Goal: Task Accomplishment & Management: Complete application form

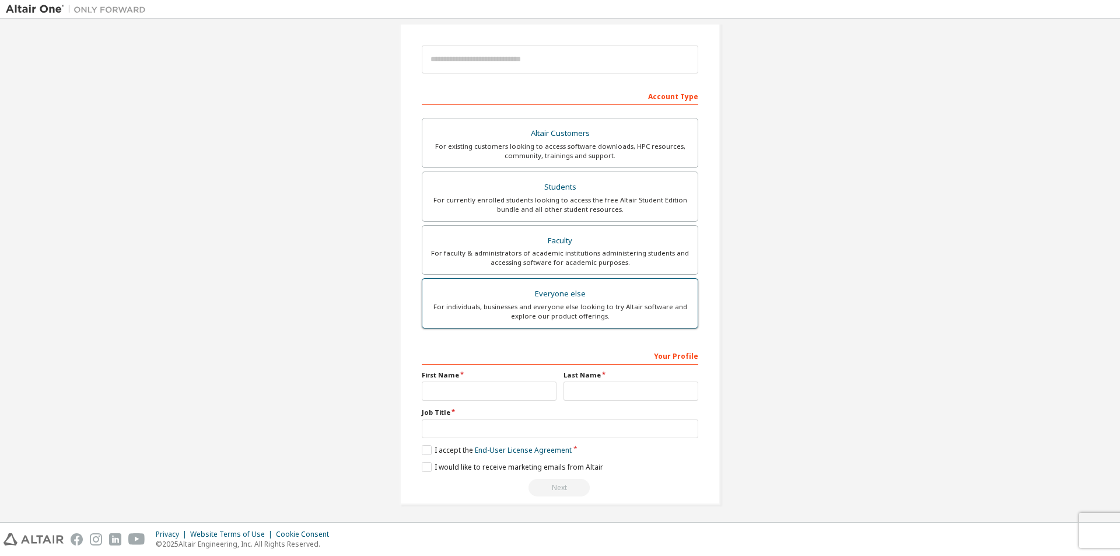
scroll to position [126, 0]
click at [466, 388] on input "text" at bounding box center [489, 388] width 135 height 19
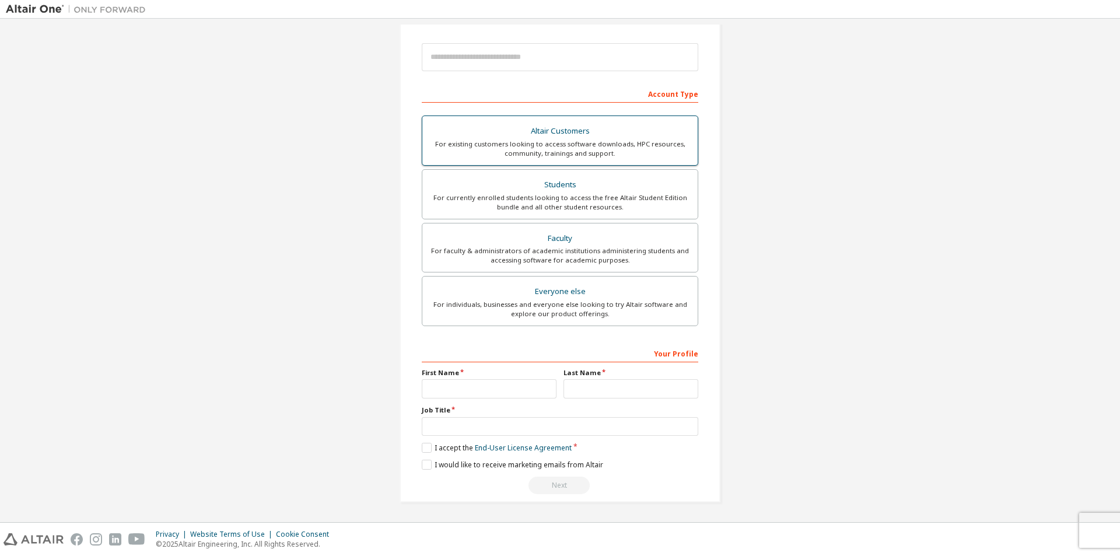
click at [574, 145] on div "For existing customers looking to access software downloads, HPC resources, com…" at bounding box center [560, 148] width 261 height 19
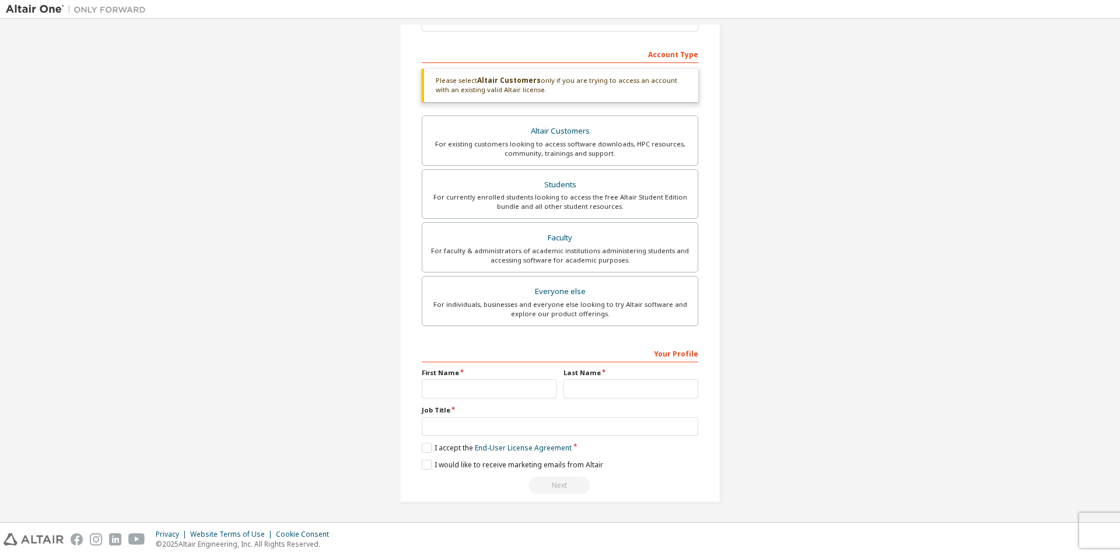
scroll to position [0, 0]
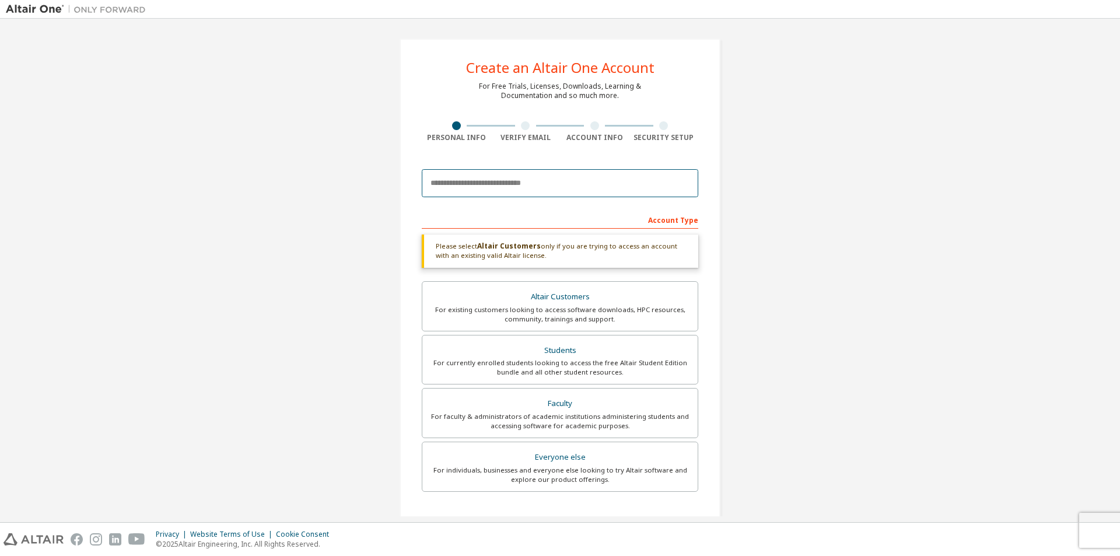
click at [540, 187] on input "email" at bounding box center [560, 183] width 277 height 28
type input "**********"
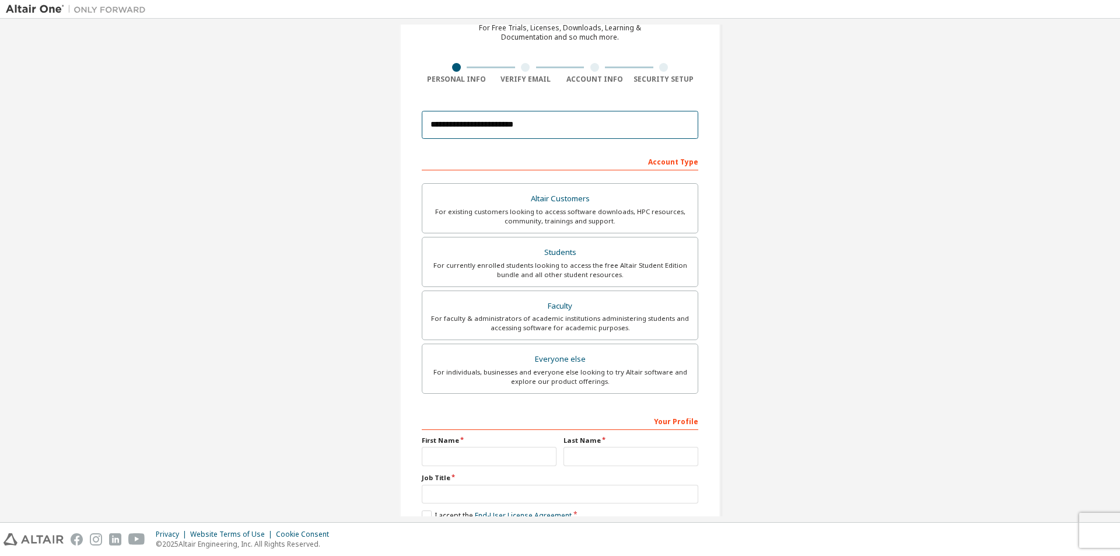
scroll to position [117, 0]
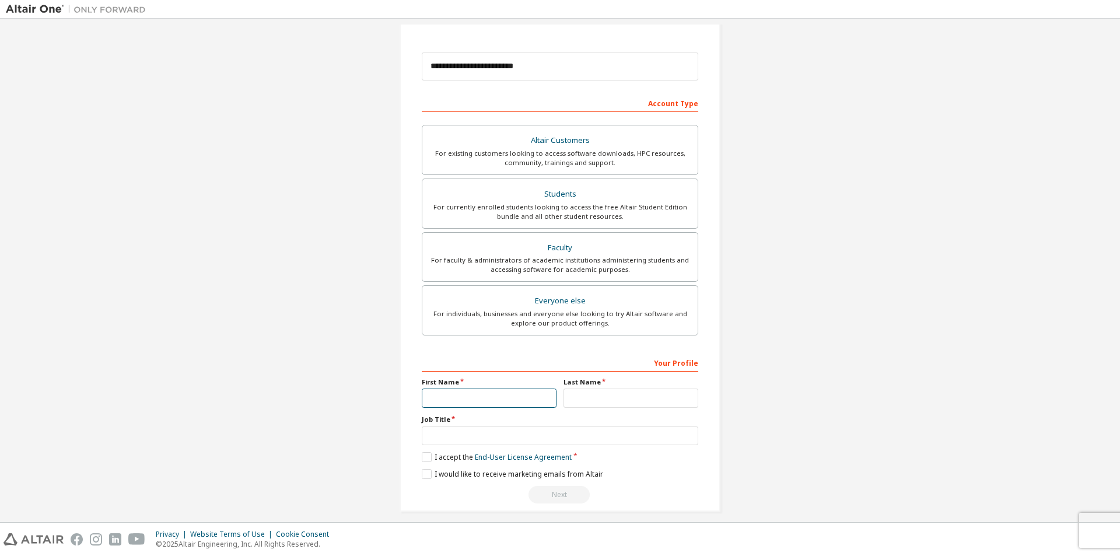
click at [474, 394] on input "text" at bounding box center [489, 398] width 135 height 19
type input "******"
click at [624, 403] on input "text" at bounding box center [631, 398] width 135 height 19
type input "*"
click at [453, 442] on input "text" at bounding box center [560, 436] width 277 height 19
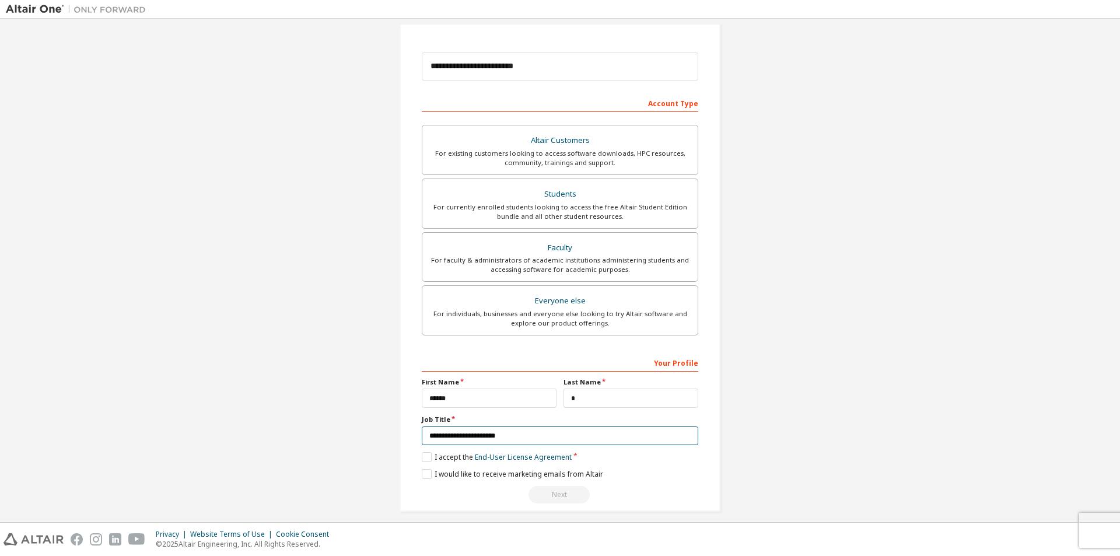
type input "**********"
click at [803, 417] on div "**********" at bounding box center [560, 217] width 1109 height 618
click at [424, 459] on label "I accept the End-User License Agreement" at bounding box center [497, 457] width 150 height 10
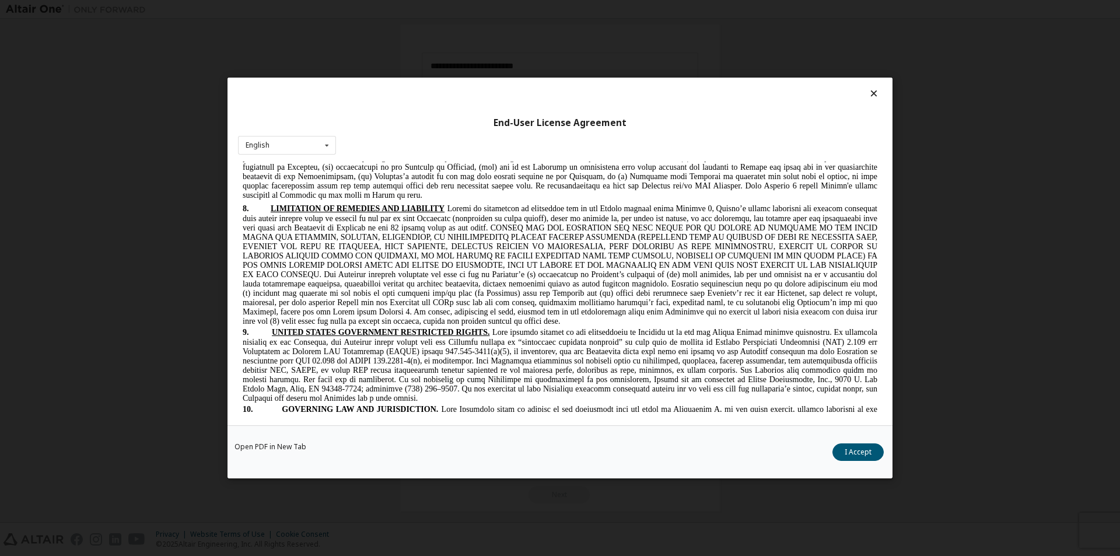
scroll to position [1780, 0]
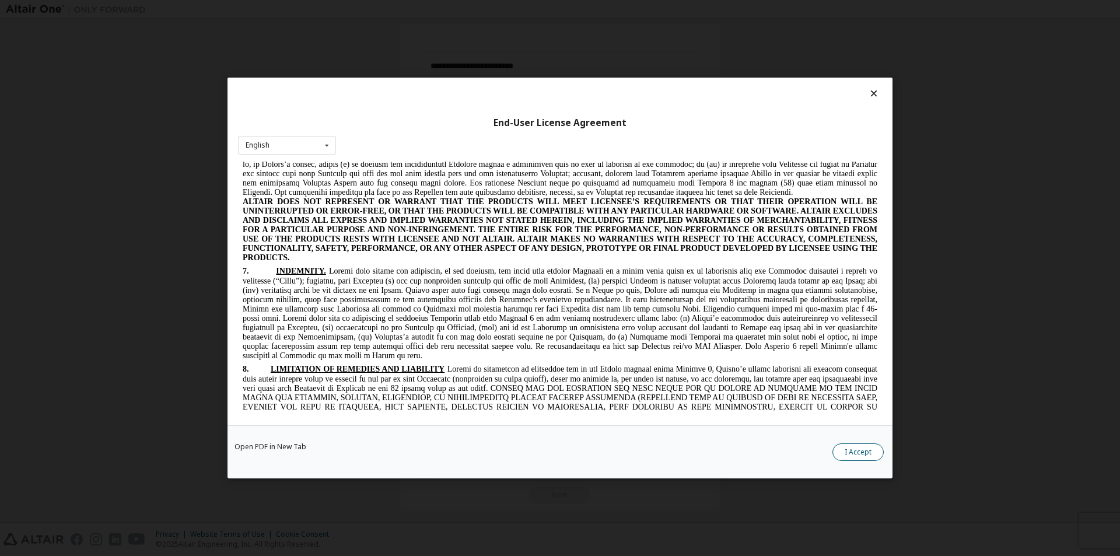
click at [866, 452] on button "I Accept" at bounding box center [858, 453] width 51 height 18
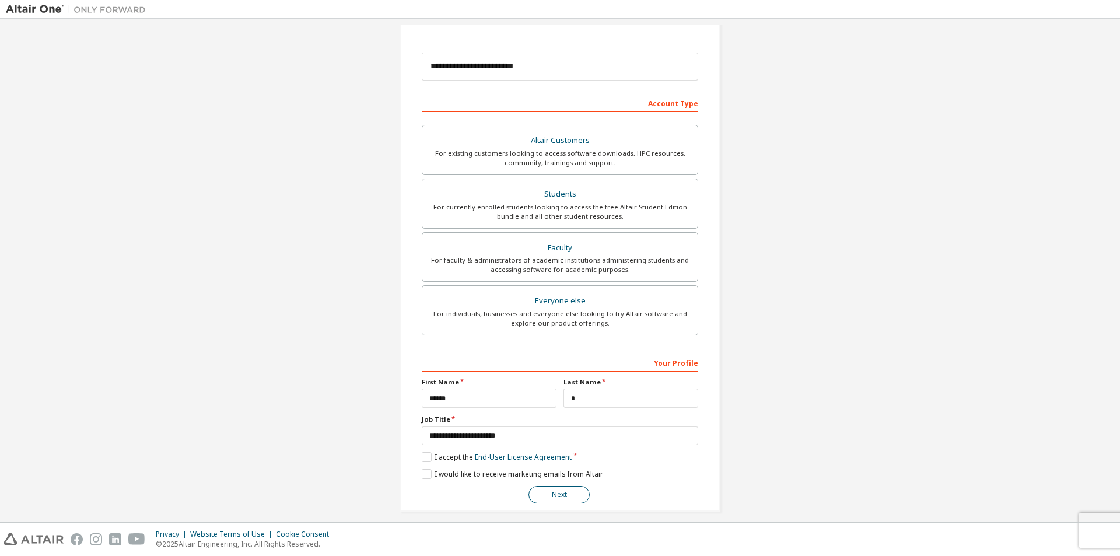
click at [549, 494] on button "Next" at bounding box center [559, 495] width 61 height 18
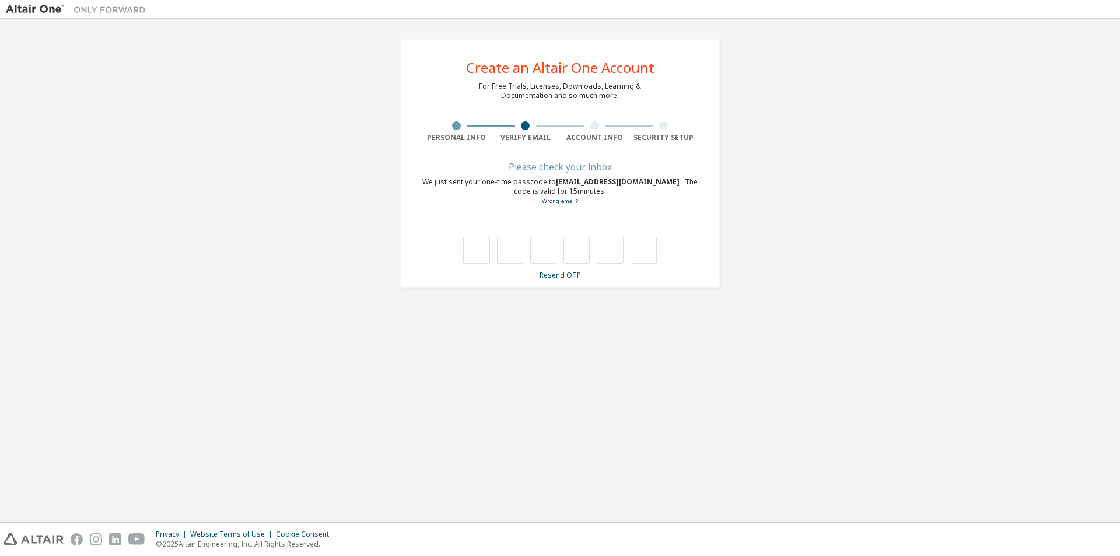
scroll to position [0, 0]
type input "*"
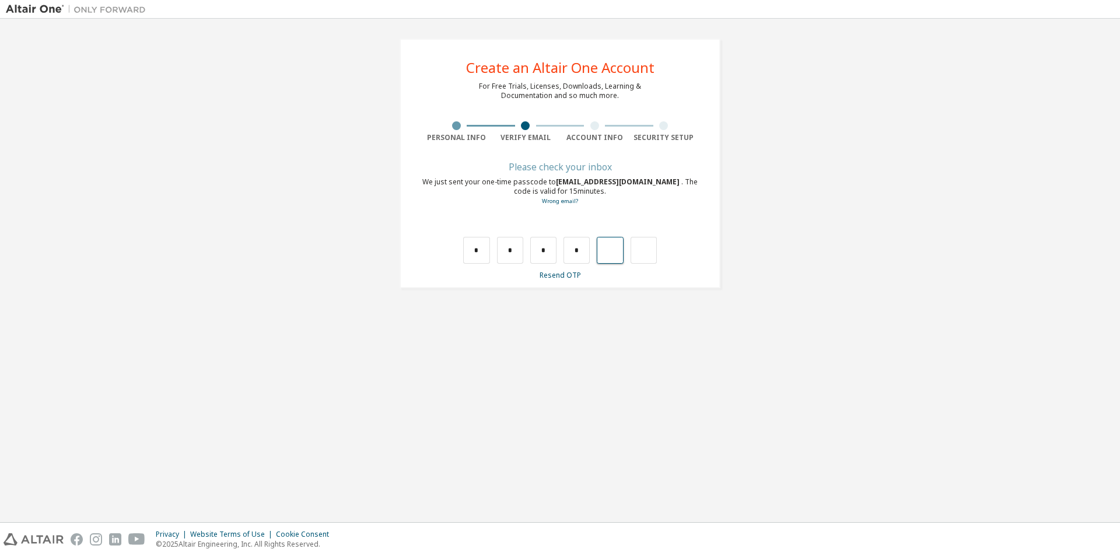
type input "*"
